Goal: Task Accomplishment & Management: Manage account settings

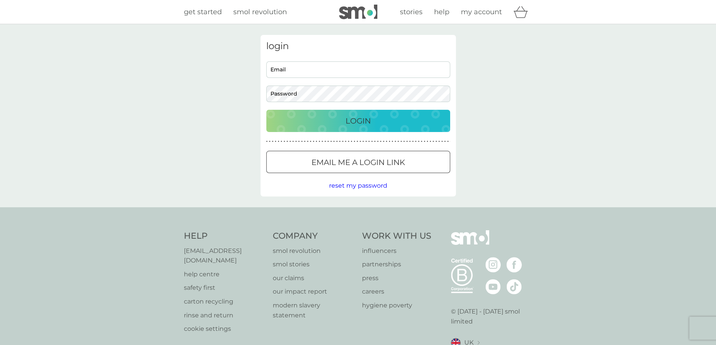
click at [412, 65] on input "Email" at bounding box center [358, 69] width 184 height 16
type input "[EMAIL_ADDRESS][DOMAIN_NAME]"
click at [266, 110] on button "Login" at bounding box center [358, 121] width 184 height 22
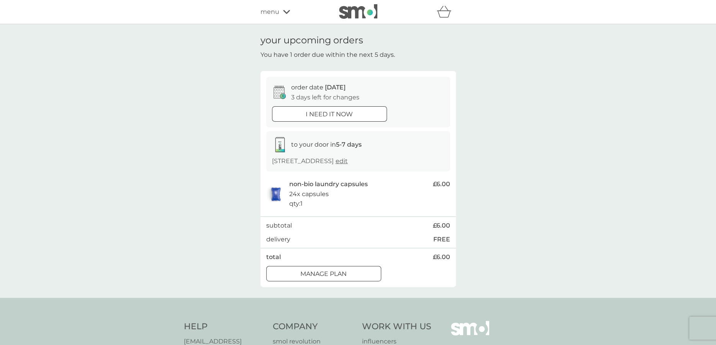
click at [323, 274] on div at bounding box center [323, 273] width 2 height 2
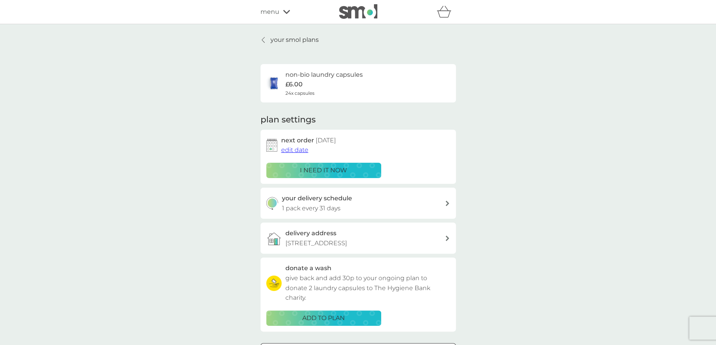
click at [396, 236] on div "delivery address [STREET_ADDRESS]" at bounding box center [365, 238] width 159 height 20
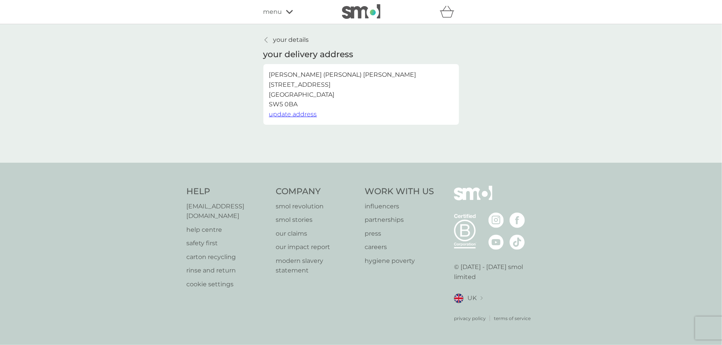
click at [290, 43] on p "your details" at bounding box center [291, 40] width 36 height 10
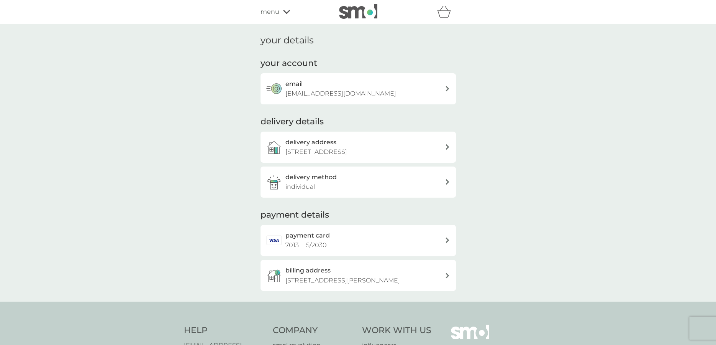
click at [264, 12] on span "menu" at bounding box center [270, 12] width 19 height 10
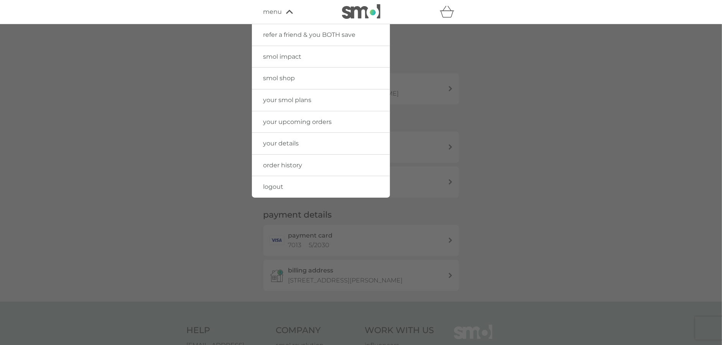
click at [677, 71] on div at bounding box center [361, 196] width 722 height 345
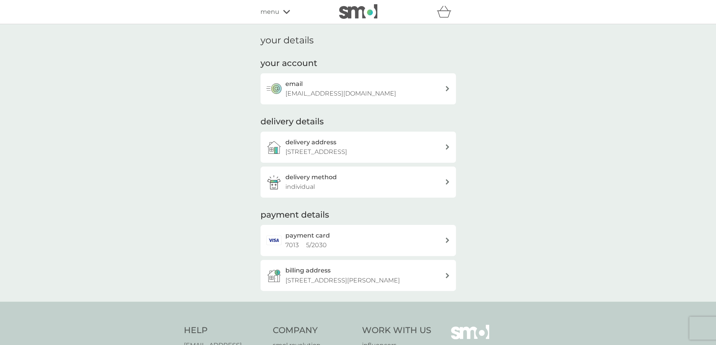
click at [283, 11] on icon at bounding box center [286, 12] width 7 height 5
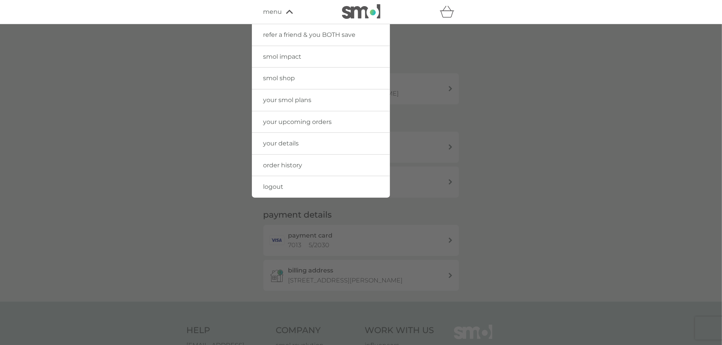
click at [275, 77] on span "smol shop" at bounding box center [279, 77] width 32 height 7
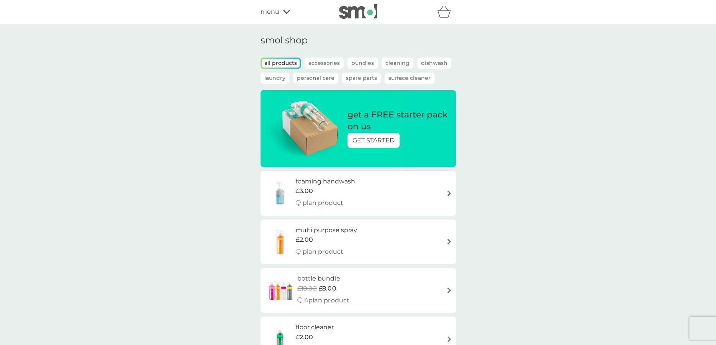
click at [282, 12] on div "menu" at bounding box center [293, 12] width 65 height 10
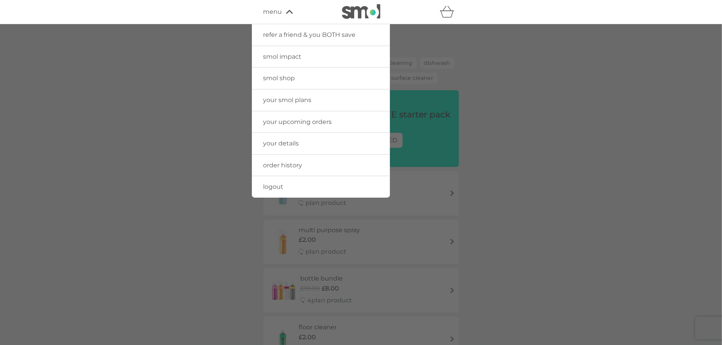
click at [269, 183] on span "logout" at bounding box center [273, 186] width 20 height 7
